Goal: Information Seeking & Learning: Learn about a topic

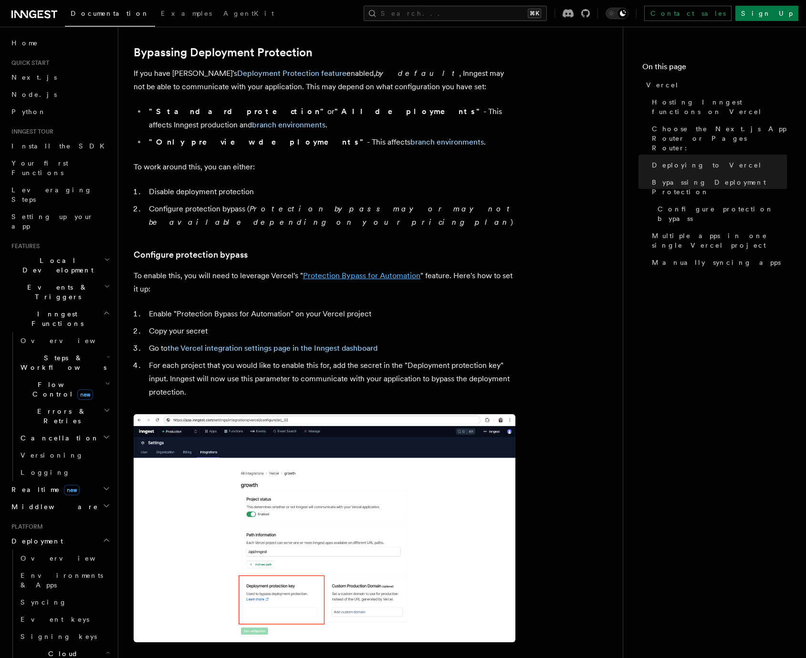
click at [355, 271] on link "Protection Bypass for Automation" at bounding box center [361, 275] width 117 height 9
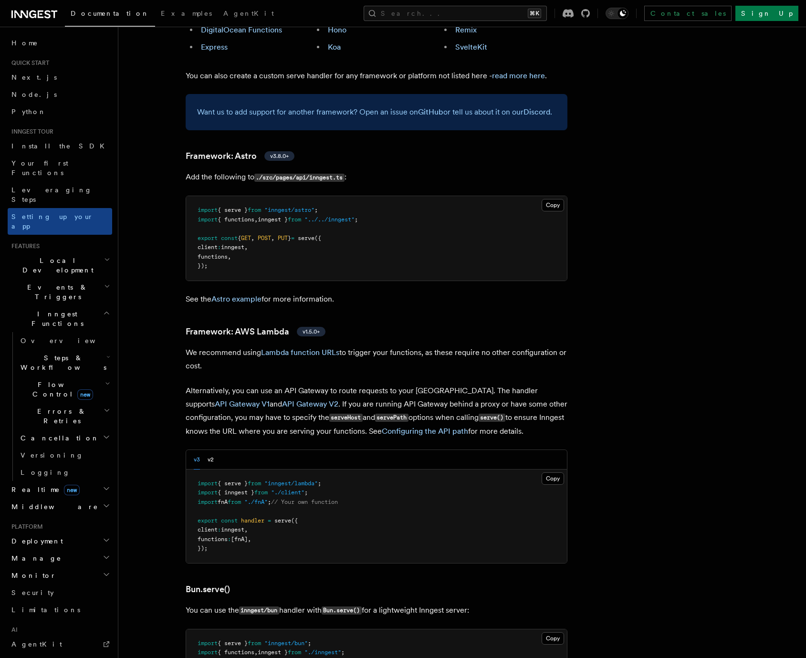
scroll to position [738, 0]
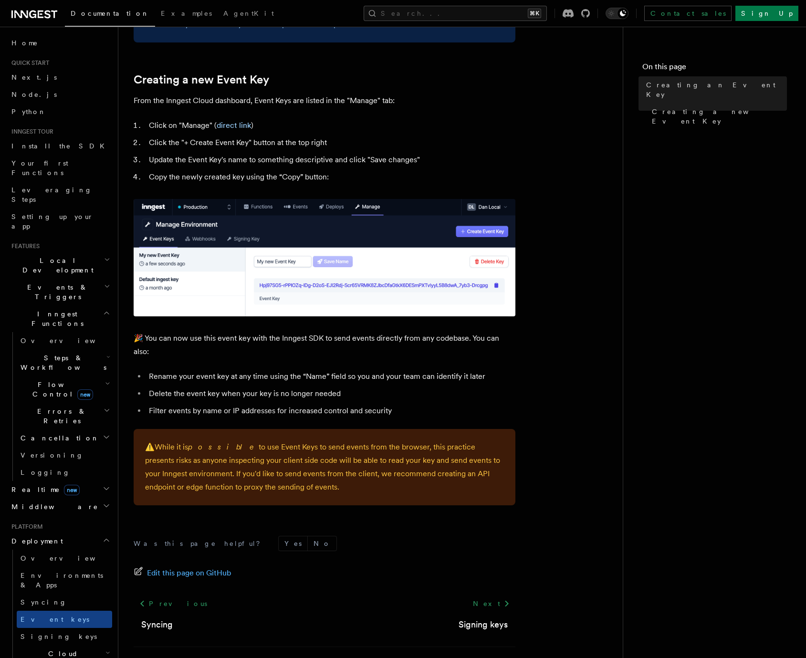
scroll to position [403, 0]
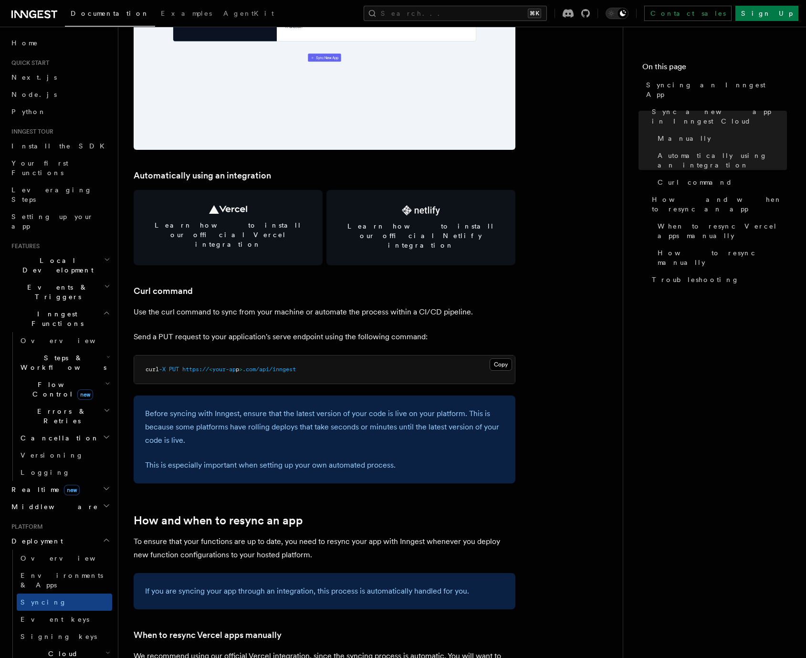
scroll to position [1218, 0]
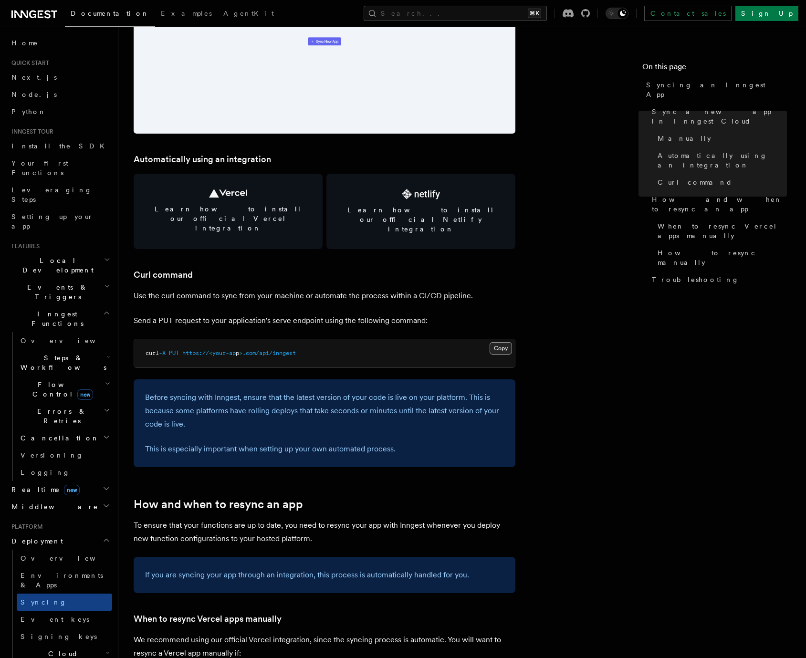
click at [493, 342] on button "Copy Copied" at bounding box center [501, 348] width 22 height 12
